Goal: Transaction & Acquisition: Purchase product/service

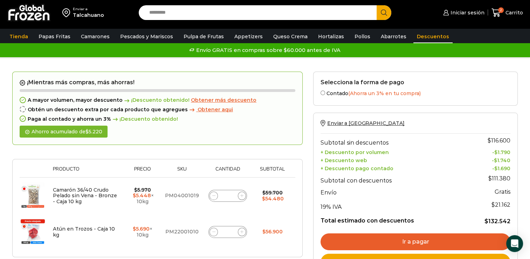
click at [414, 36] on link "Descuentos" at bounding box center [432, 36] width 39 height 13
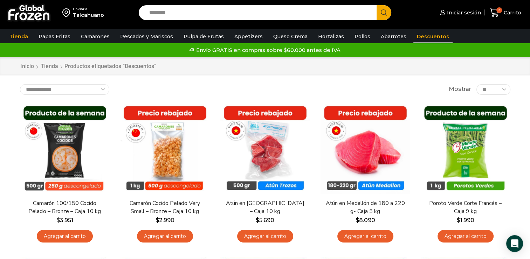
drag, startPoint x: 530, startPoint y: 81, endPoint x: 530, endPoint y: 87, distance: 5.3
click at [530, 87] on div "Enviar a [GEOGRAPHIC_DATA] Search input Search Iniciar sesión *" at bounding box center [265, 231] width 530 height 463
drag, startPoint x: 530, startPoint y: 87, endPoint x: 530, endPoint y: 91, distance: 4.6
click at [530, 91] on div "Enviar a Talcahuano Search input Search Iniciar sesión *" at bounding box center [265, 231] width 530 height 463
drag, startPoint x: 530, startPoint y: 91, endPoint x: 532, endPoint y: 110, distance: 19.4
